Goal: Task Accomplishment & Management: Check status

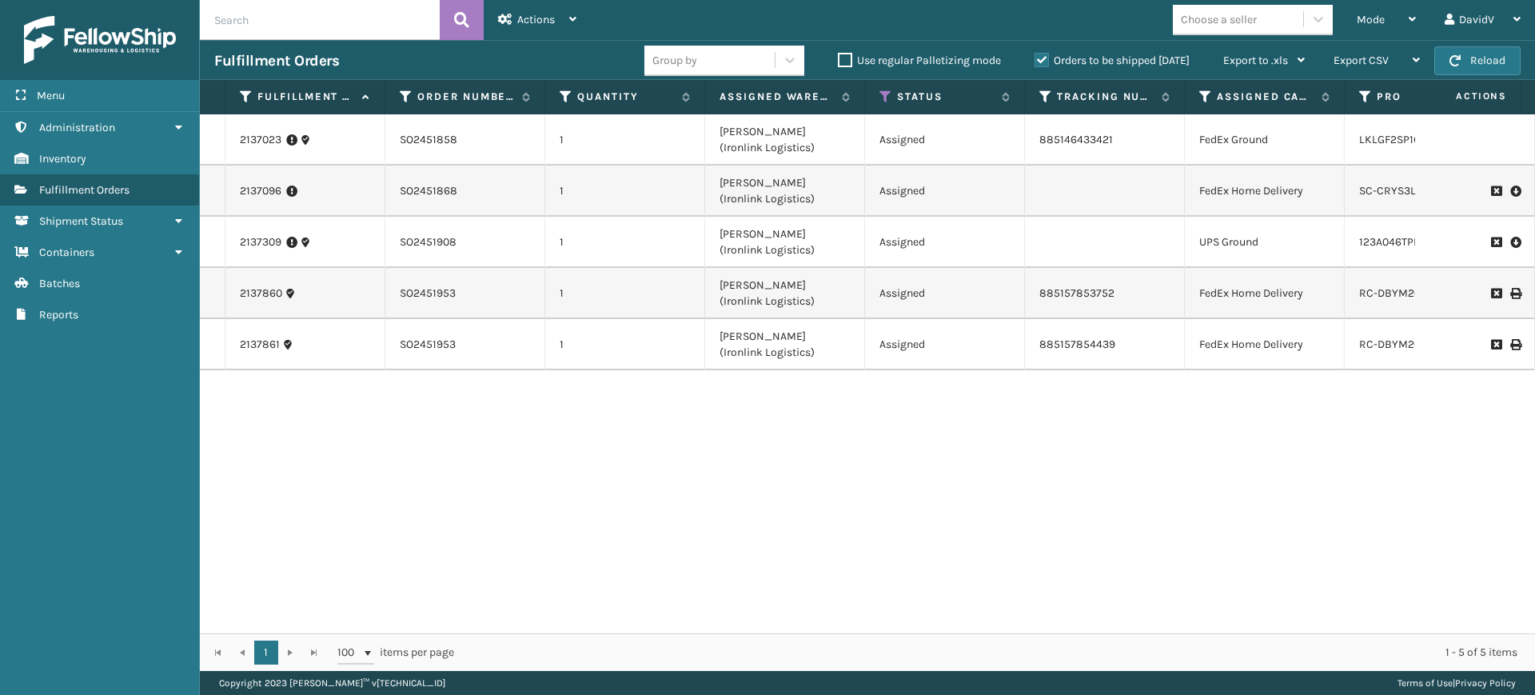
click at [1033, 62] on div "Orders to be shipped [DATE]" at bounding box center [1114, 60] width 189 height 19
click at [1041, 62] on label "Orders to be shipped [DATE]" at bounding box center [1112, 61] width 155 height 14
click at [1036, 62] on input "Orders to be shipped [DATE]" at bounding box center [1035, 56] width 1 height 10
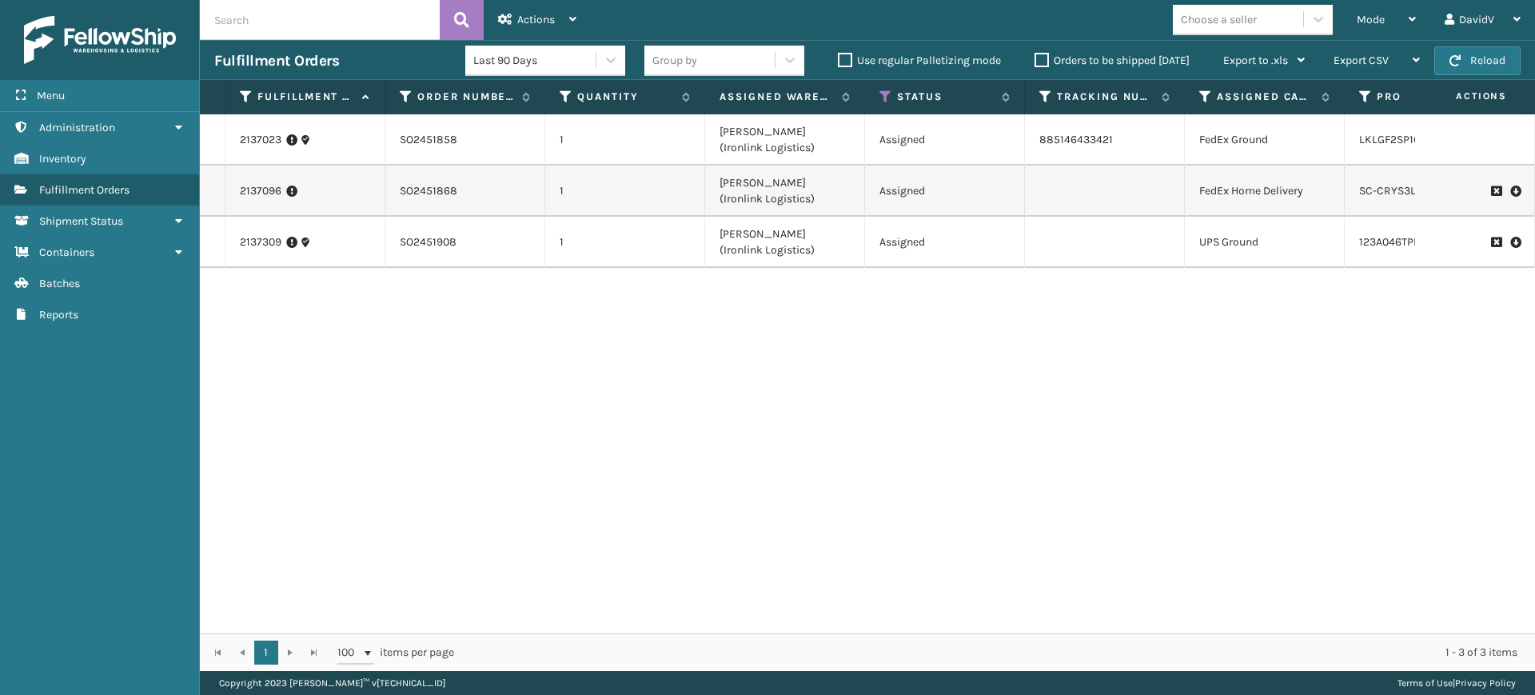
click at [1041, 62] on label "Orders to be shipped [DATE]" at bounding box center [1112, 61] width 155 height 14
click at [1036, 62] on input "Orders to be shipped [DATE]" at bounding box center [1035, 56] width 1 height 10
click at [704, 437] on div "2137023 SO2451858 1 [PERSON_NAME] (Ironlink Logistics) Assigned 885146433421 Fe…" at bounding box center [867, 373] width 1335 height 519
click at [1044, 60] on label "Orders to be shipped [DATE]" at bounding box center [1112, 61] width 155 height 14
click at [1036, 60] on input "Orders to be shipped [DATE]" at bounding box center [1035, 56] width 1 height 10
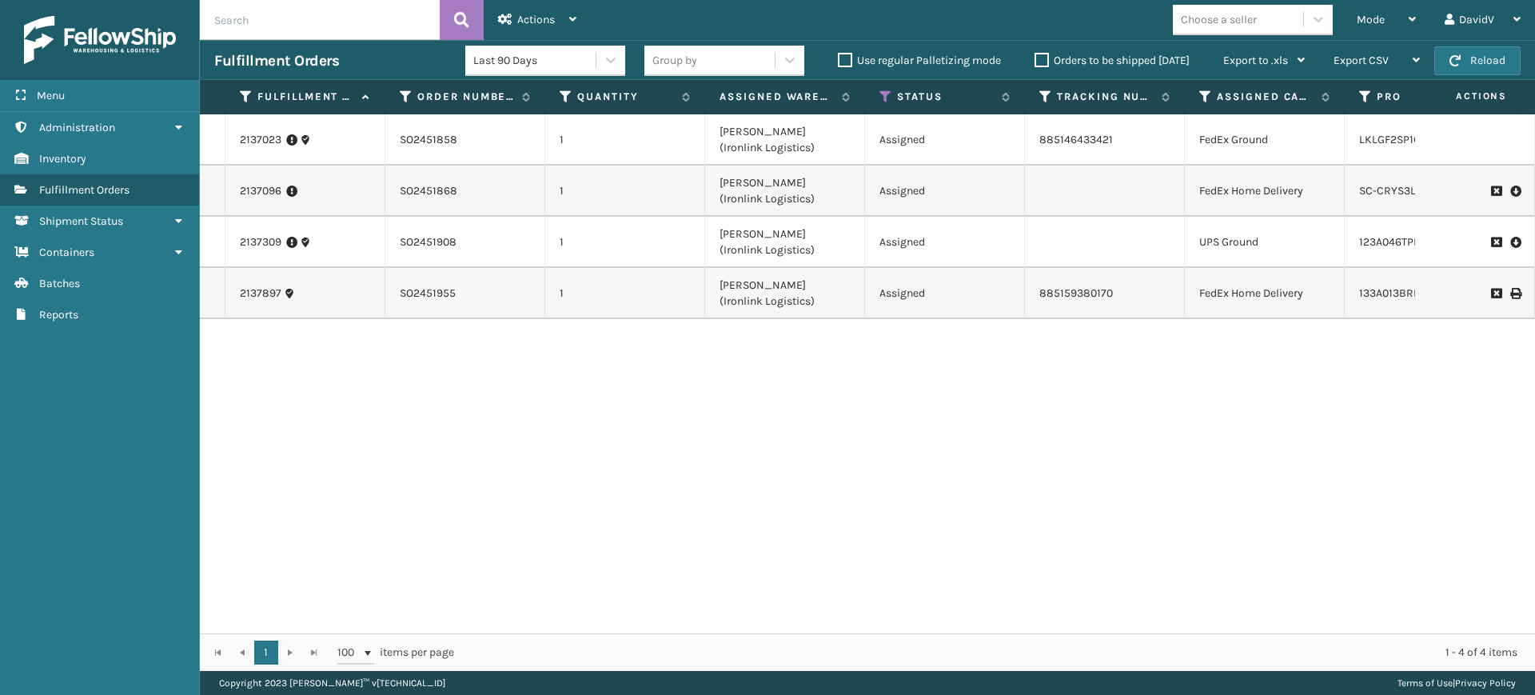
click at [1044, 60] on label "Orders to be shipped [DATE]" at bounding box center [1112, 61] width 155 height 14
click at [1036, 60] on input "Orders to be shipped [DATE]" at bounding box center [1035, 56] width 1 height 10
click at [370, 10] on input "text" at bounding box center [320, 20] width 240 height 40
type input "SO"
